Goal: Task Accomplishment & Management: Manage account settings

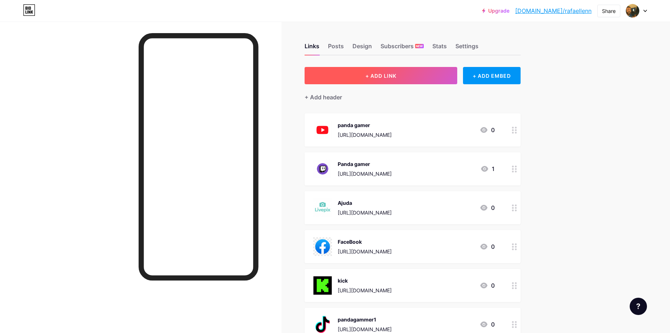
click at [415, 74] on button "+ ADD LINK" at bounding box center [380, 75] width 153 height 17
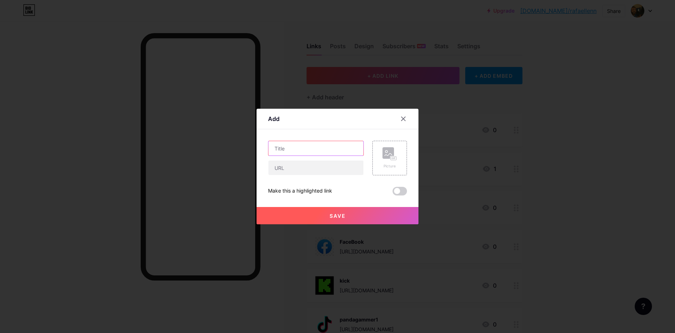
click at [307, 148] on input "text" at bounding box center [316, 148] width 95 height 14
type input "Instagran"
click at [309, 170] on input "text" at bounding box center [316, 168] width 95 height 14
paste input "[URL][DOMAIN_NAME]"
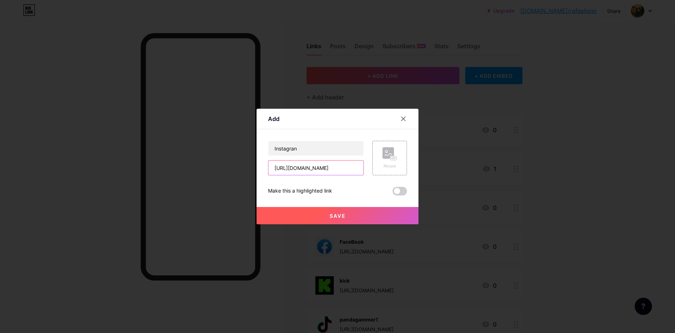
type input "[URL][DOMAIN_NAME]"
click at [349, 214] on button "Save" at bounding box center [338, 215] width 162 height 17
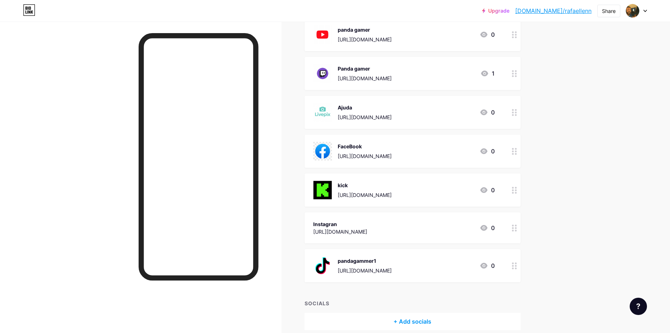
scroll to position [128, 0]
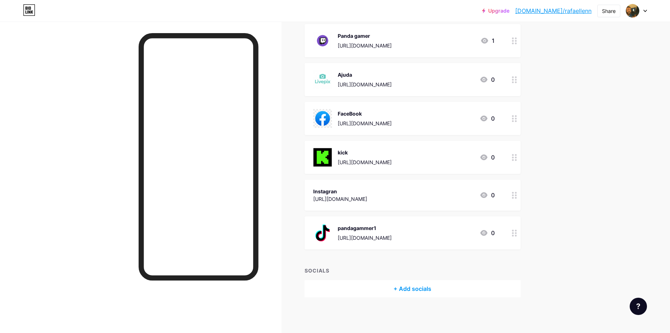
click at [466, 198] on div "Instagran [URL][DOMAIN_NAME] 0" at bounding box center [403, 195] width 181 height 17
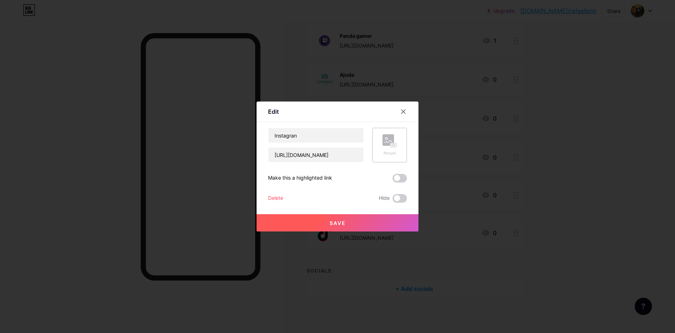
click at [387, 144] on rect at bounding box center [389, 140] width 12 height 12
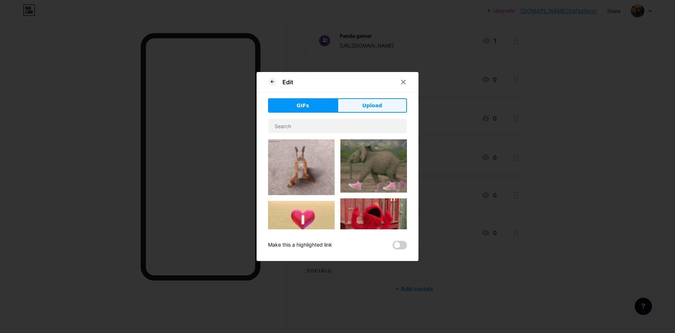
click at [373, 107] on span "Upload" at bounding box center [372, 106] width 20 height 8
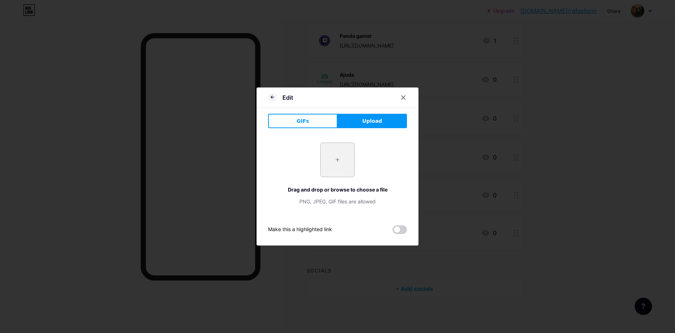
click at [335, 163] on input "file" at bounding box center [338, 160] width 34 height 34
type input "C:\fakepath\10000152.jpg"
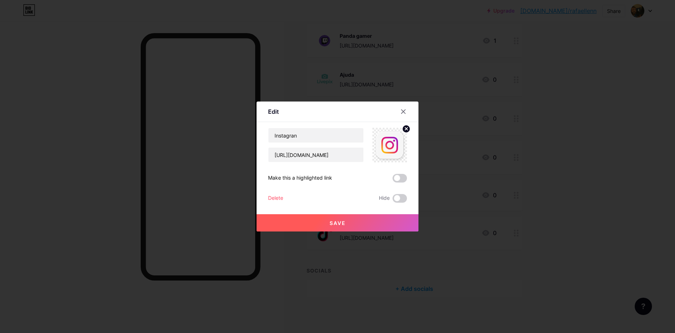
click at [380, 220] on button "Save" at bounding box center [338, 222] width 162 height 17
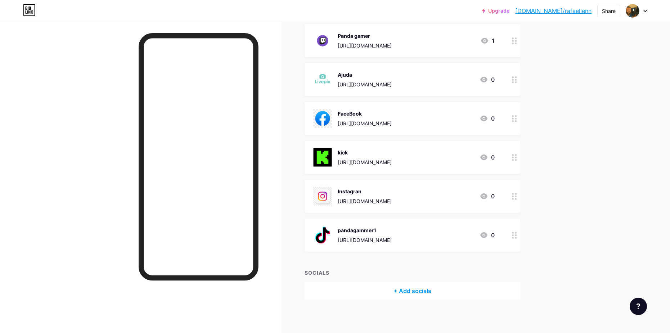
click at [349, 201] on div "[URL][DOMAIN_NAME]" at bounding box center [365, 201] width 54 height 8
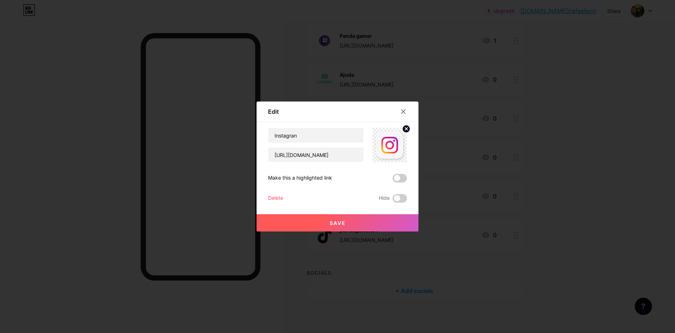
click at [388, 147] on img at bounding box center [390, 145] width 35 height 35
click at [383, 145] on img at bounding box center [390, 145] width 35 height 35
click at [403, 131] on circle at bounding box center [406, 129] width 8 height 8
click at [393, 146] on rect at bounding box center [394, 146] width 6 height 4
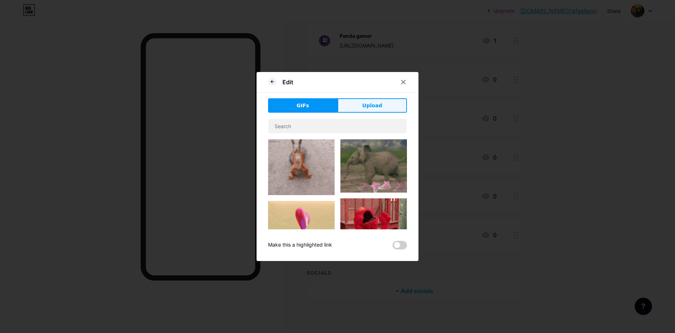
click at [366, 106] on span "Upload" at bounding box center [372, 106] width 20 height 8
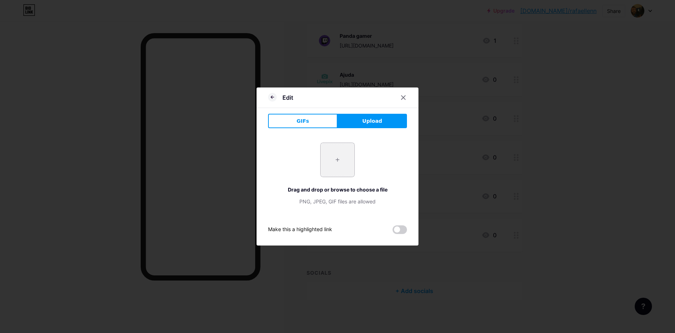
click at [333, 153] on input "file" at bounding box center [338, 160] width 34 height 34
type input "C:\fakepath\0197c7ae-3f9a-72a1-966b-eed675699193-removebg-preview.png"
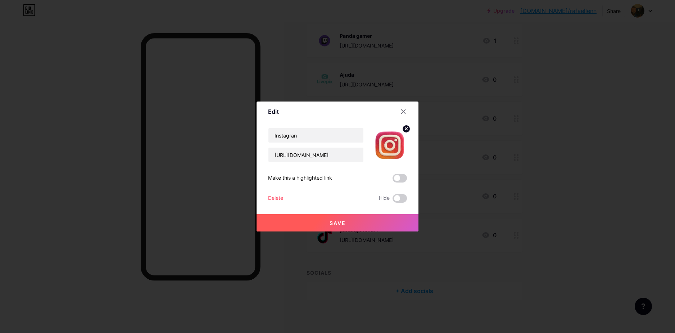
click at [361, 225] on button "Save" at bounding box center [338, 222] width 162 height 17
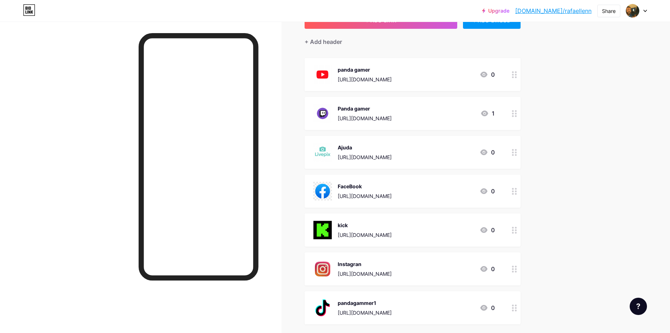
scroll to position [0, 0]
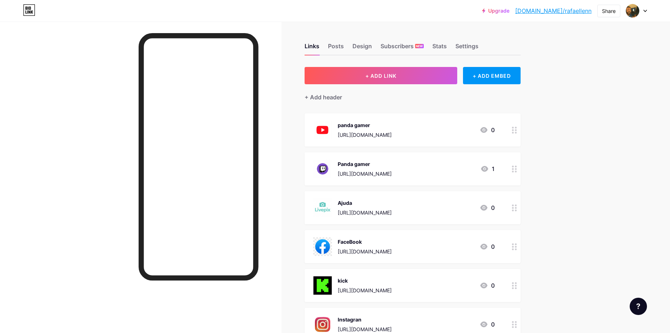
click at [573, 13] on link "[DOMAIN_NAME]/rafaellenn" at bounding box center [553, 10] width 76 height 9
click at [648, 9] on div "Upgrade [DOMAIN_NAME]/[PERSON_NAME]... [DOMAIN_NAME]/rafaellenn Share Switch ac…" at bounding box center [335, 10] width 670 height 13
click at [646, 11] on icon at bounding box center [645, 11] width 4 height 3
